Goal: Find specific page/section: Find specific page/section

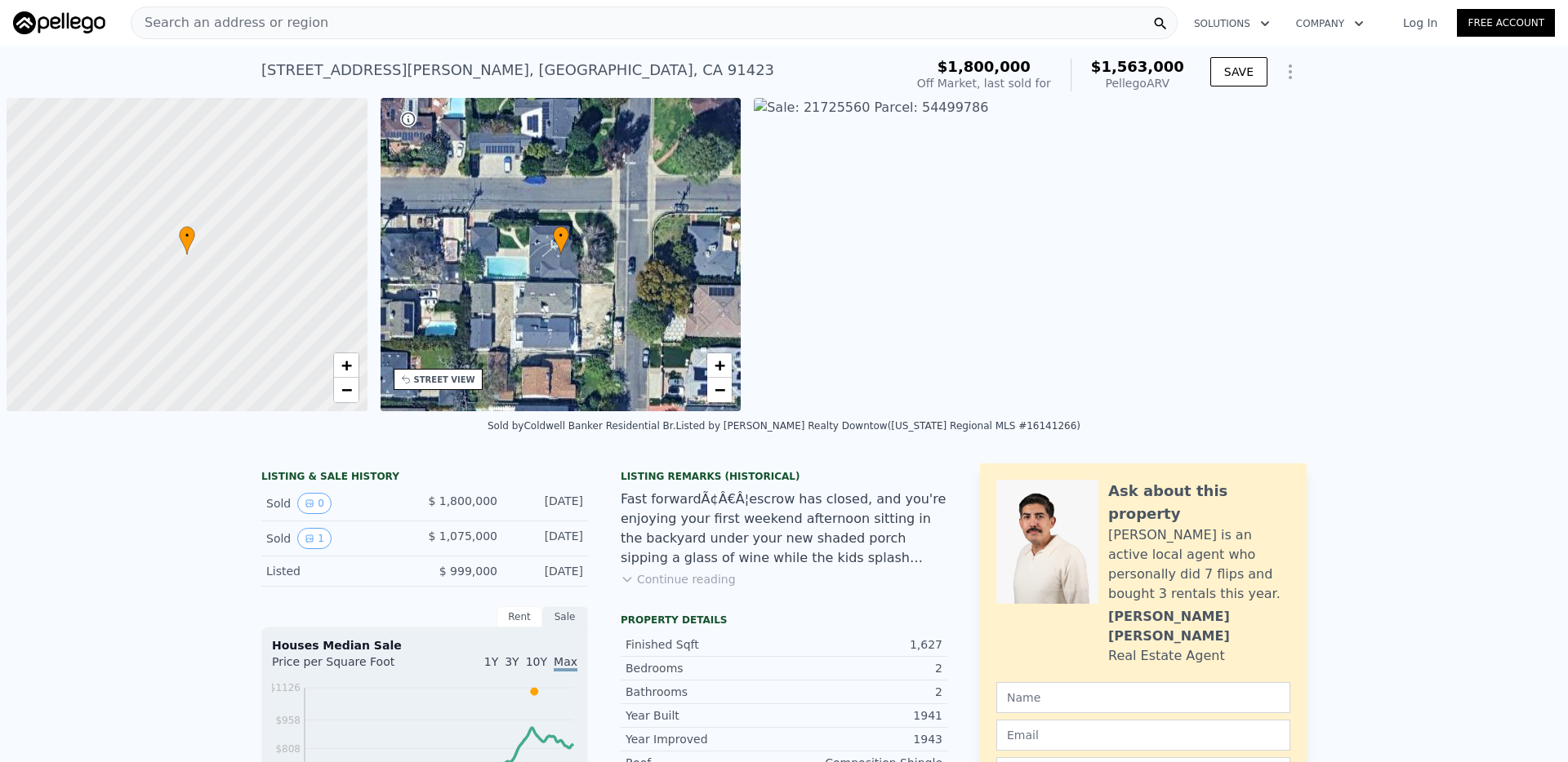
scroll to position [0, 7]
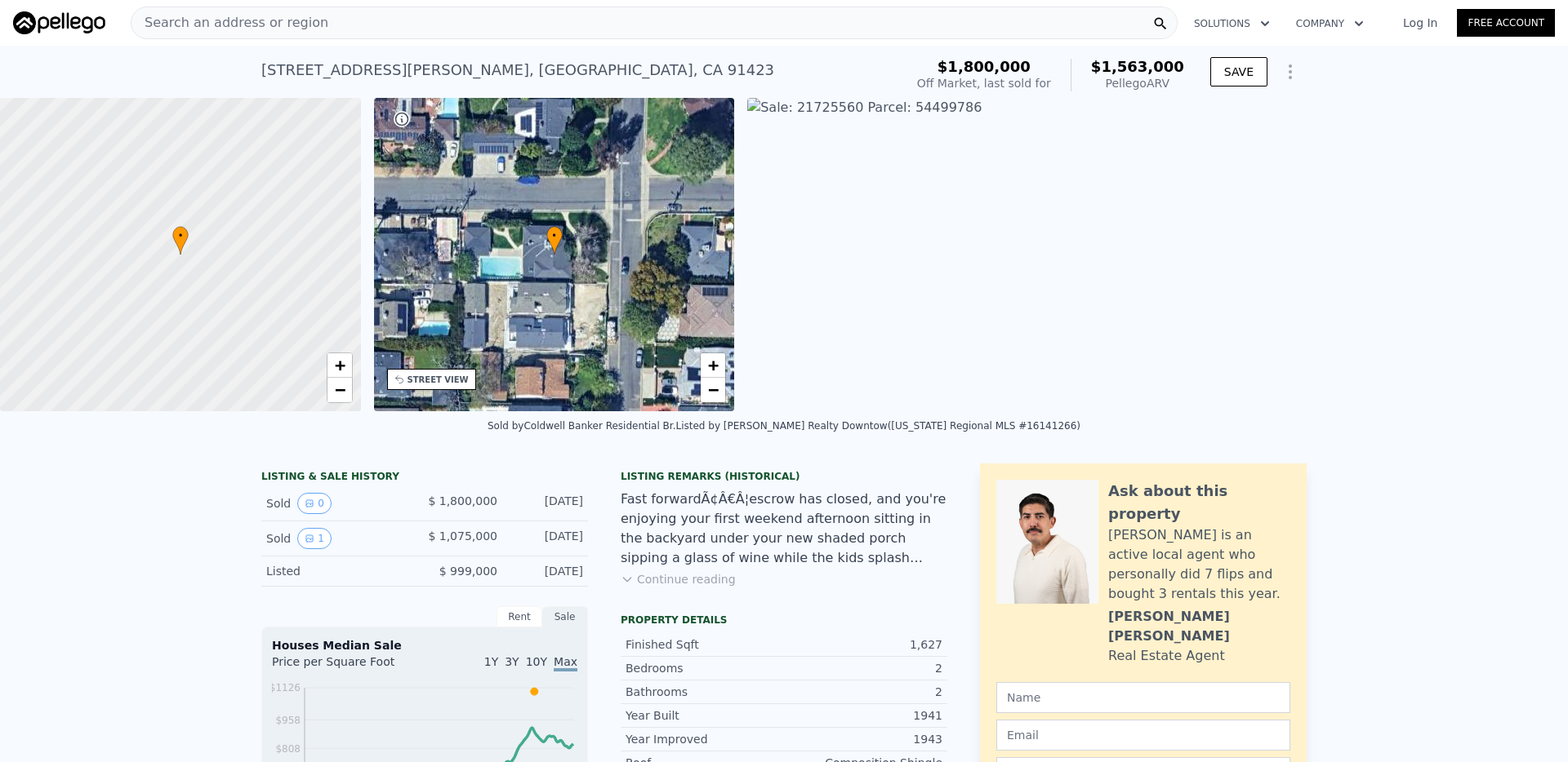
click at [439, 24] on div "Search an address or region" at bounding box center [654, 23] width 1047 height 33
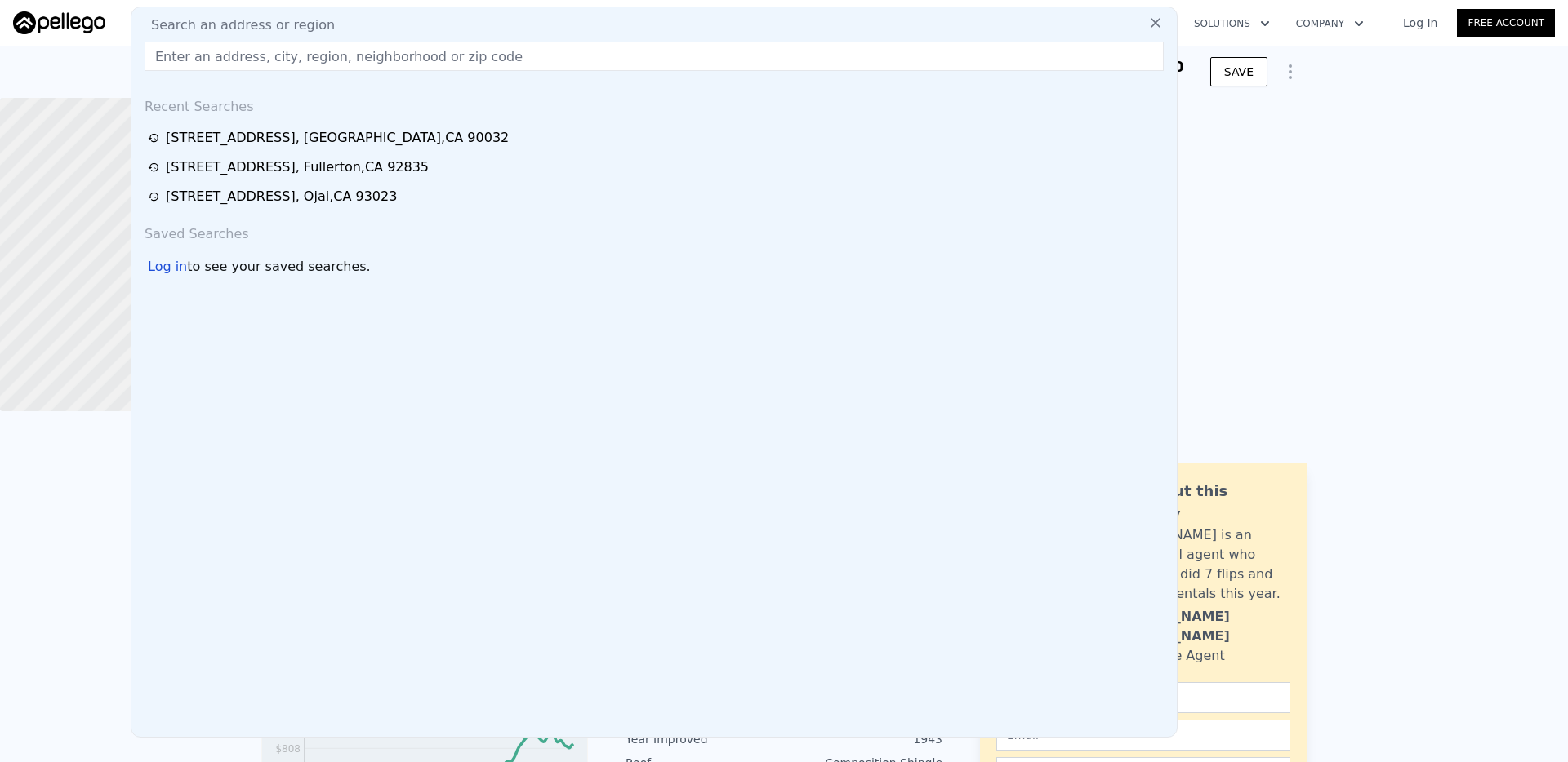
type input "5"
type input "2267"
checkbox input "true"
type input "$ 1,536,000"
type input "$ 259,479"
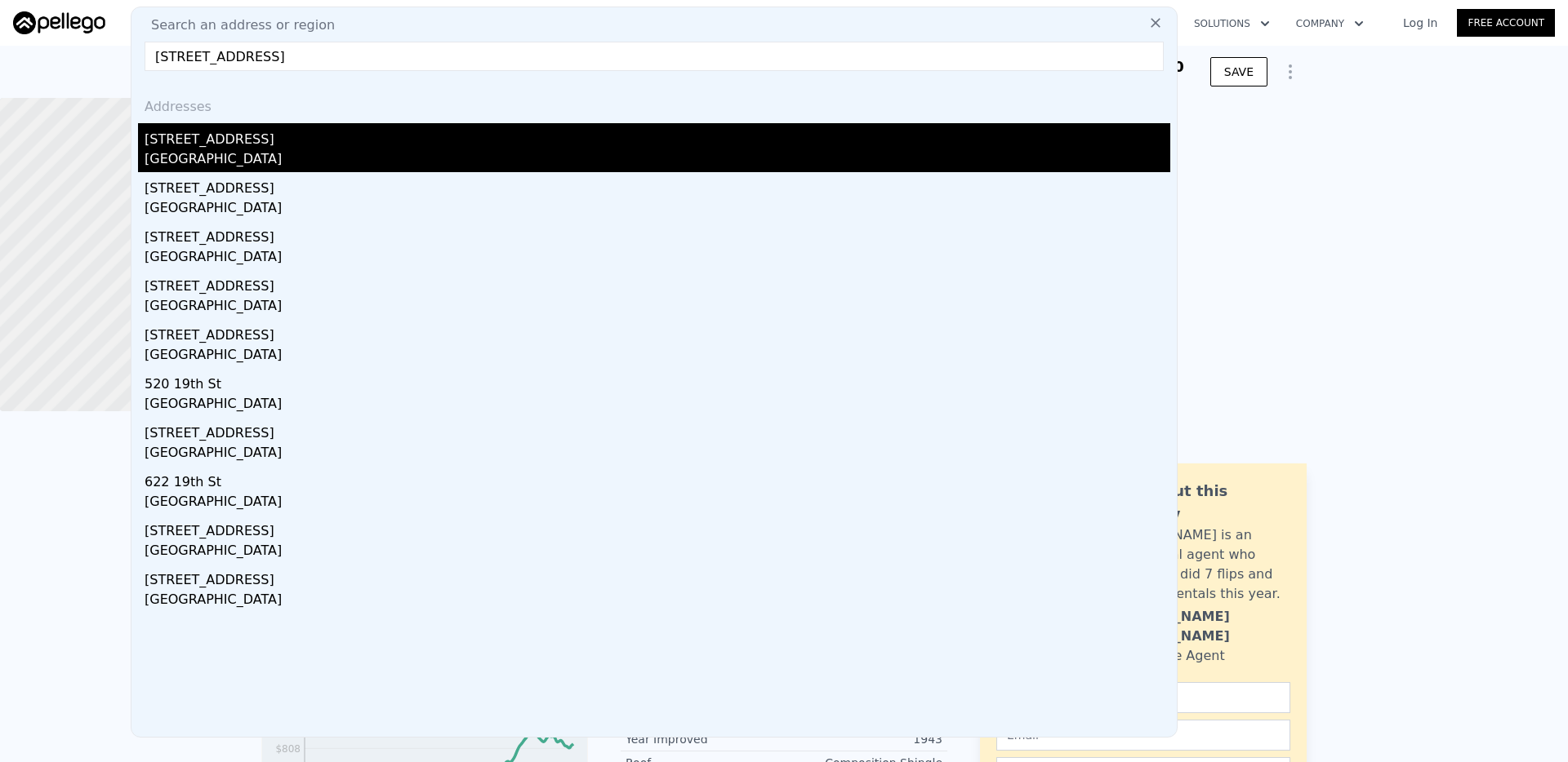
type input "[STREET_ADDRESS]"
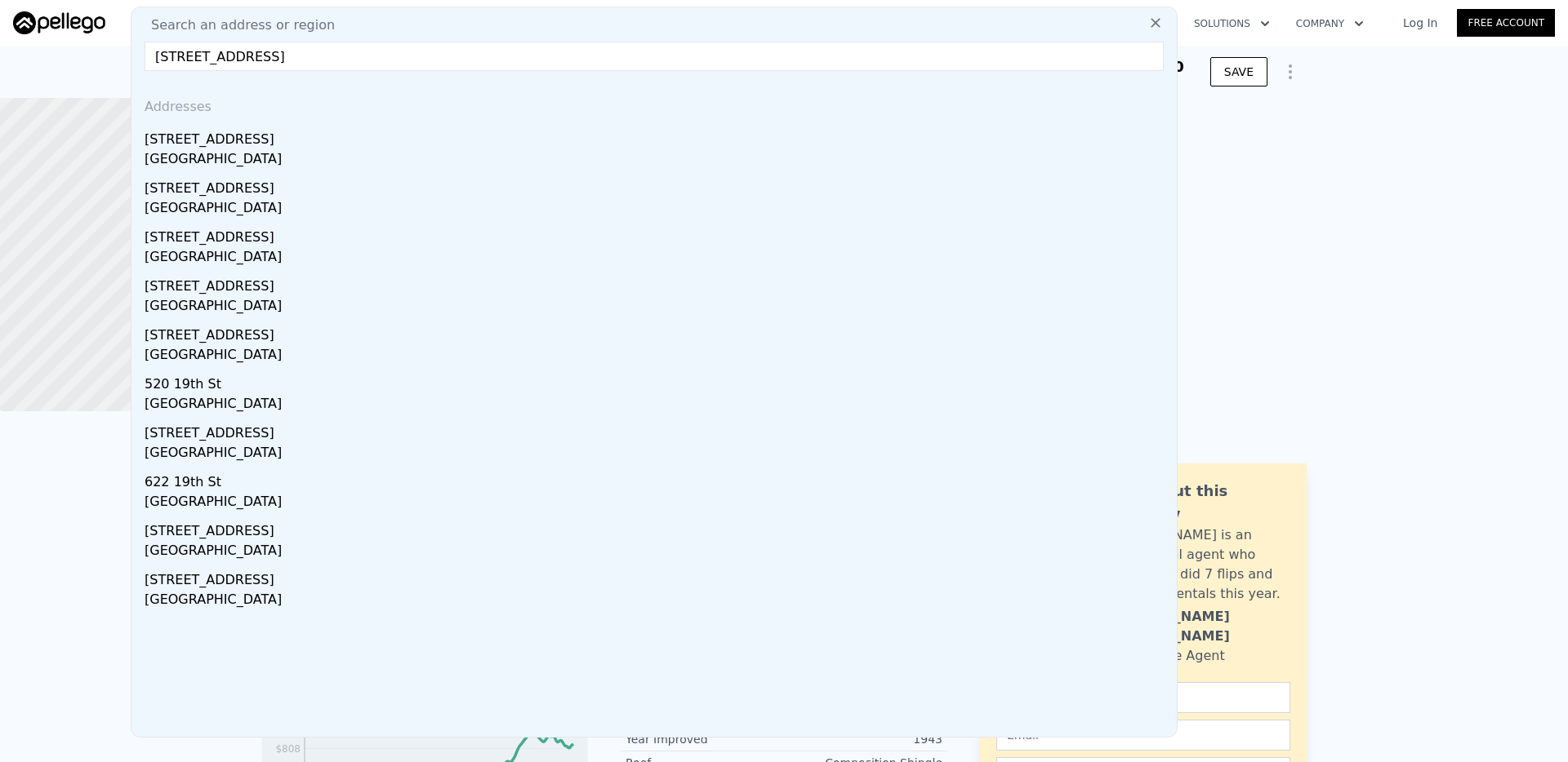
drag, startPoint x: 354, startPoint y: 145, endPoint x: 489, endPoint y: 254, distance: 173.5
click at [354, 145] on div "[STREET_ADDRESS]" at bounding box center [657, 136] width 1025 height 26
